Goal: Task Accomplishment & Management: Manage account settings

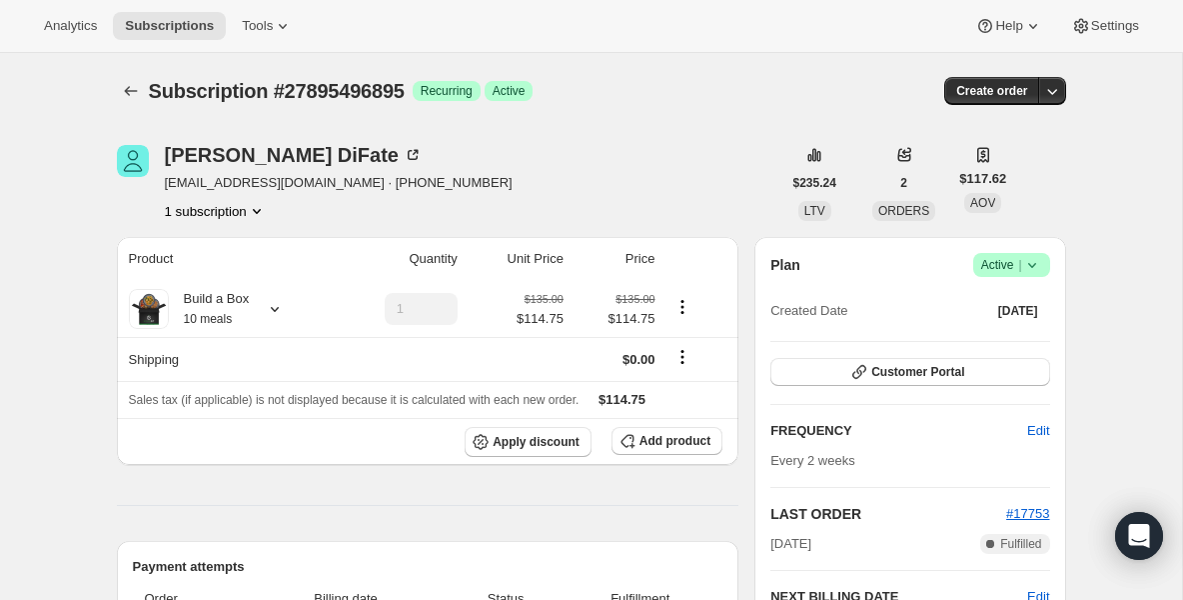
scroll to position [160, 0]
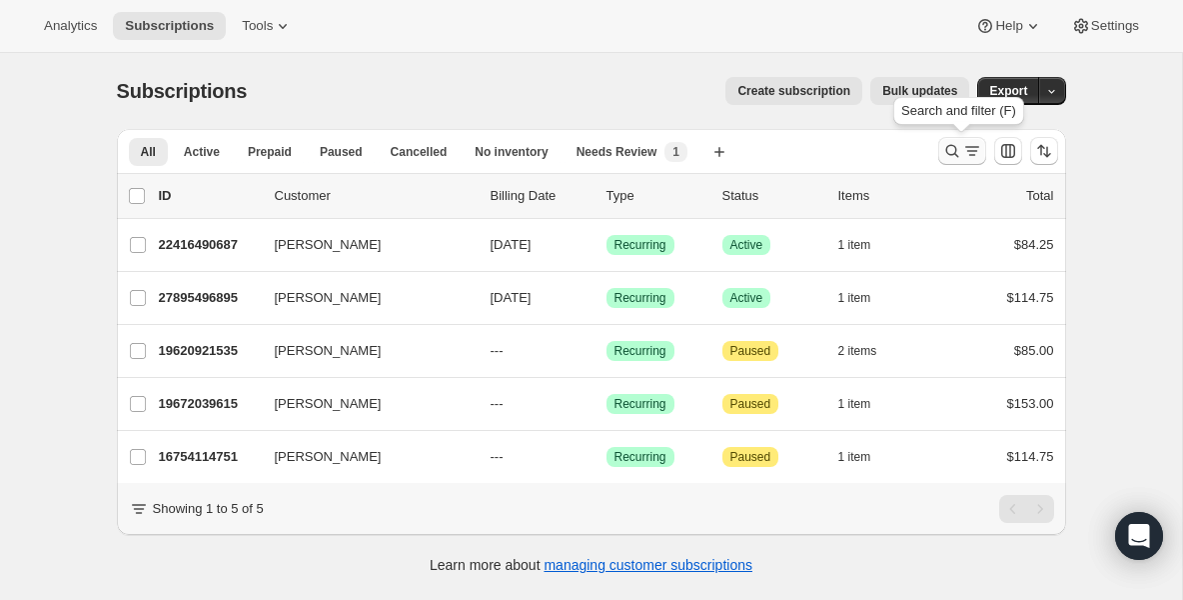
click at [956, 142] on icon "Search and filter results" at bounding box center [952, 151] width 20 height 20
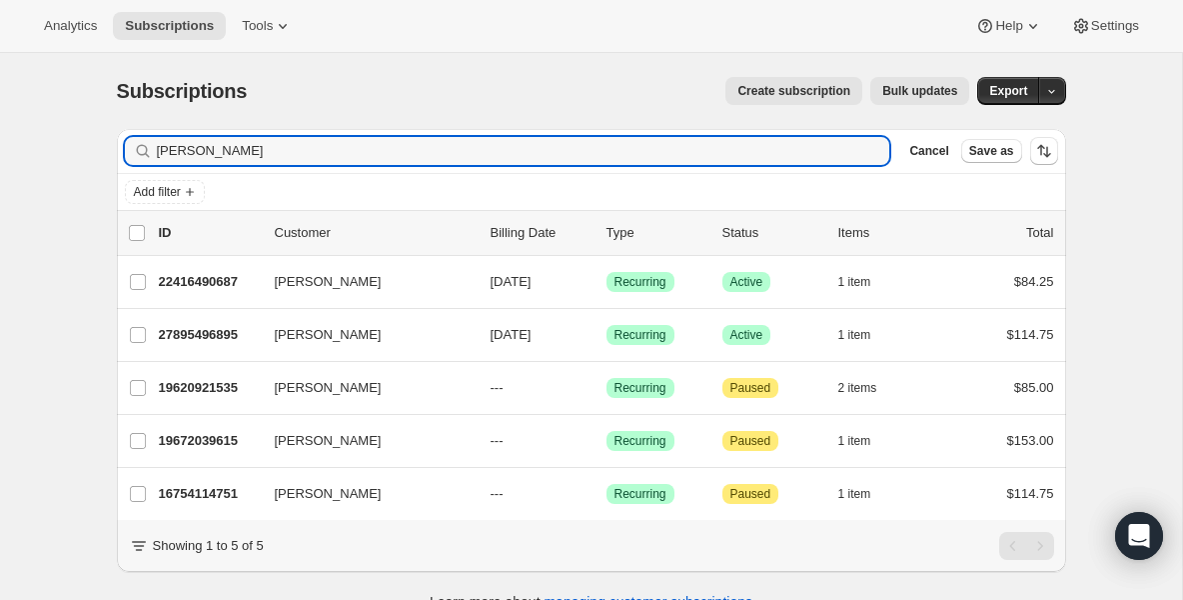
drag, startPoint x: 620, startPoint y: 160, endPoint x: 22, endPoint y: 126, distance: 599.5
click at [21, 126] on div "Subscriptions. This page is ready Subscriptions Create subscription Bulk update…" at bounding box center [591, 353] width 1182 height 600
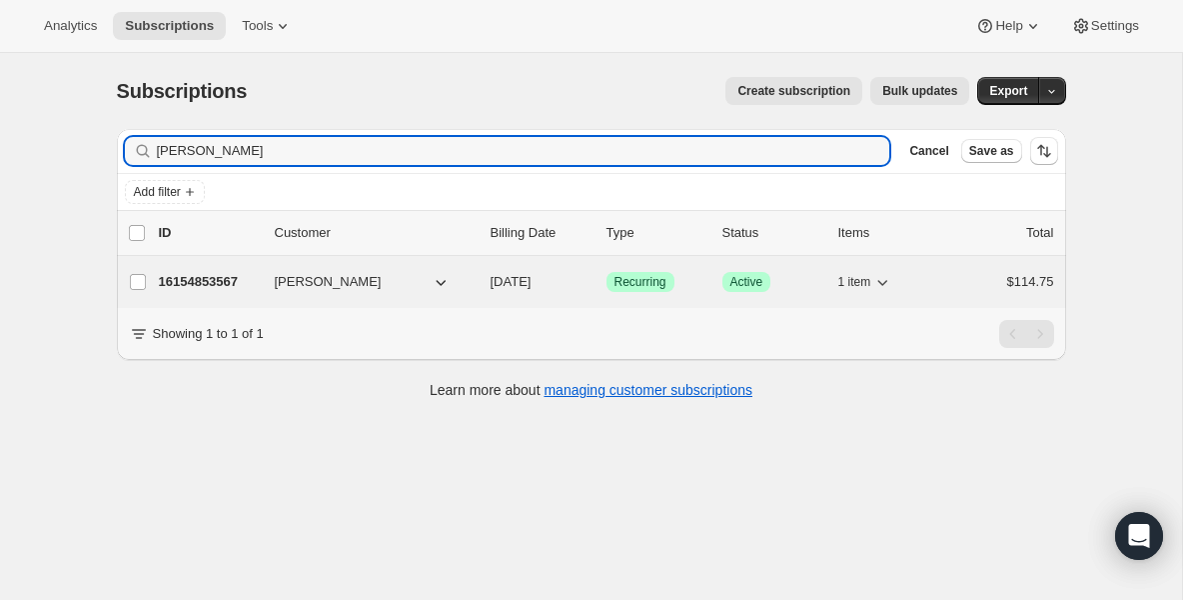
type input "[PERSON_NAME]"
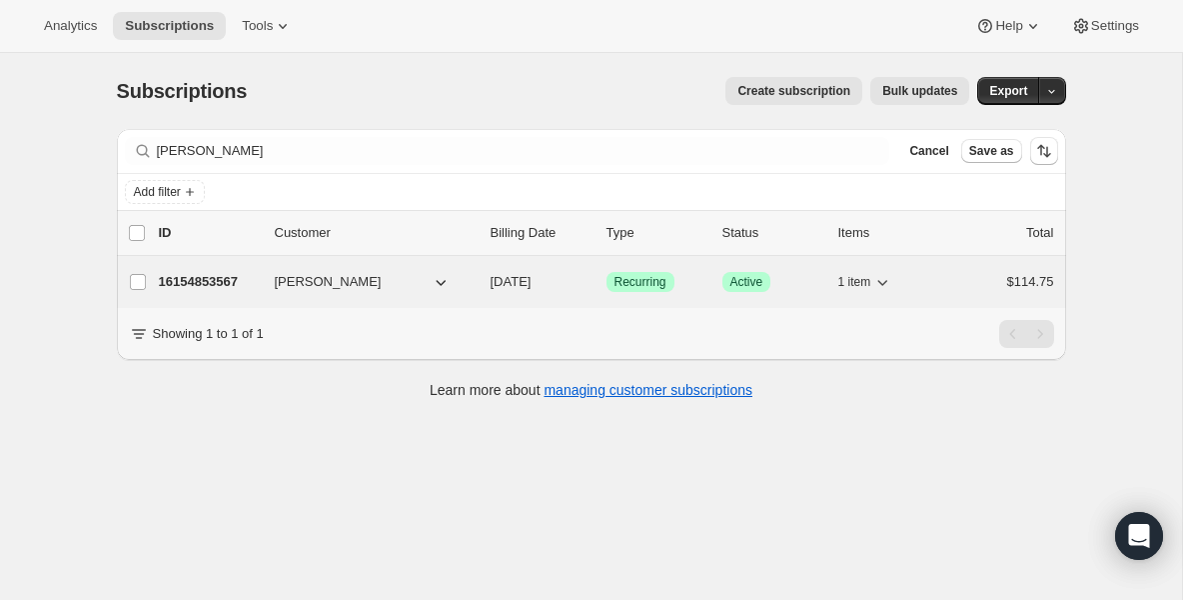
click at [214, 286] on p "16154853567" at bounding box center [209, 282] width 100 height 20
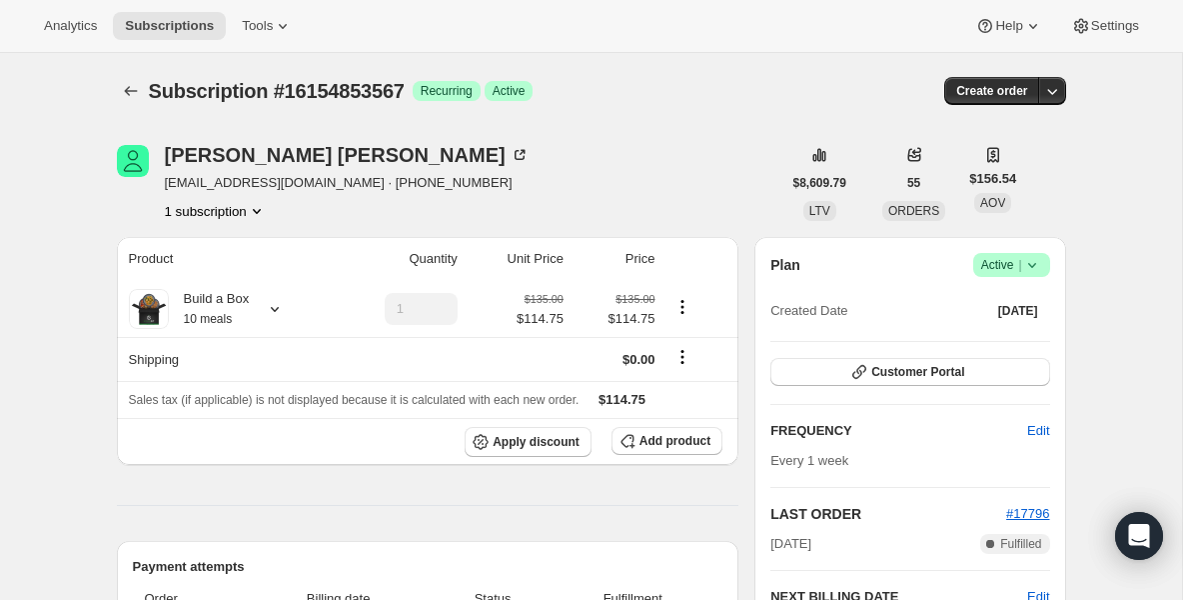
click at [1030, 269] on icon at bounding box center [1032, 265] width 20 height 20
click at [1004, 298] on span "Pause subscription" at bounding box center [1004, 304] width 110 height 15
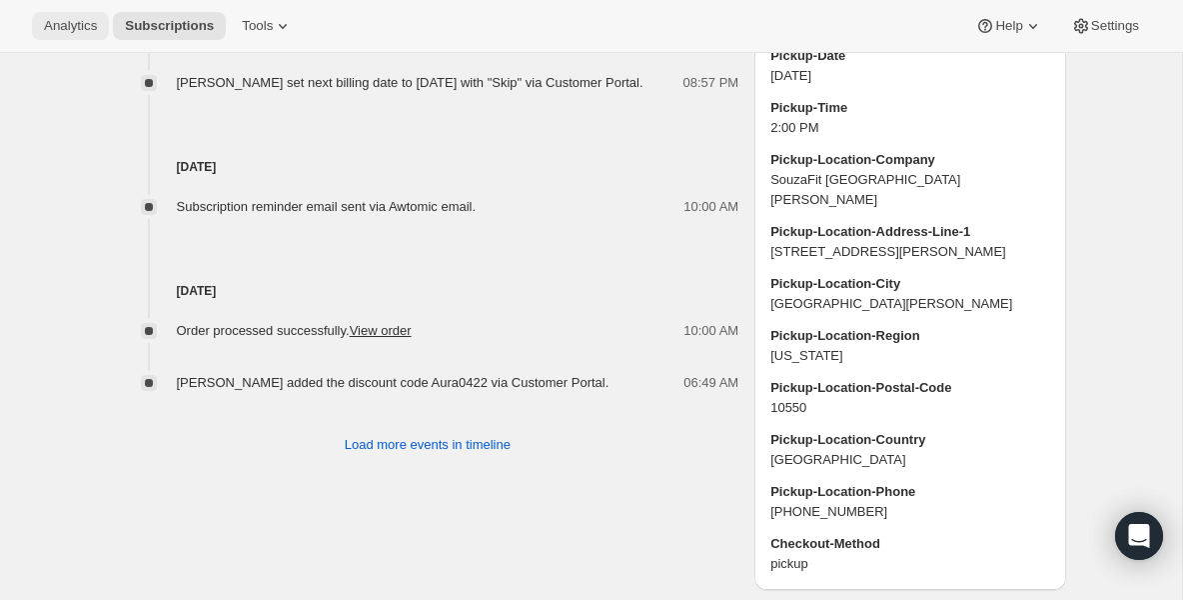
scroll to position [1479, 0]
